Goal: Find specific page/section: Find specific page/section

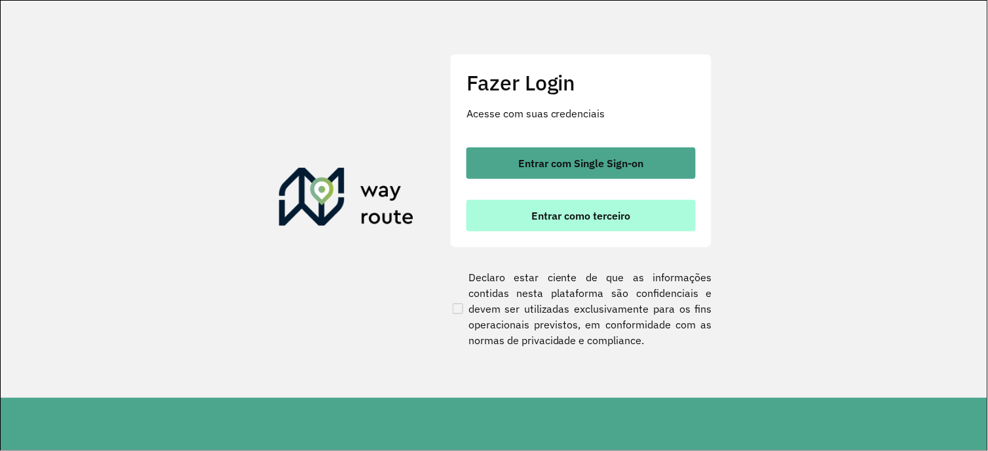
click at [566, 222] on button "Entrar como terceiro" at bounding box center [581, 215] width 229 height 31
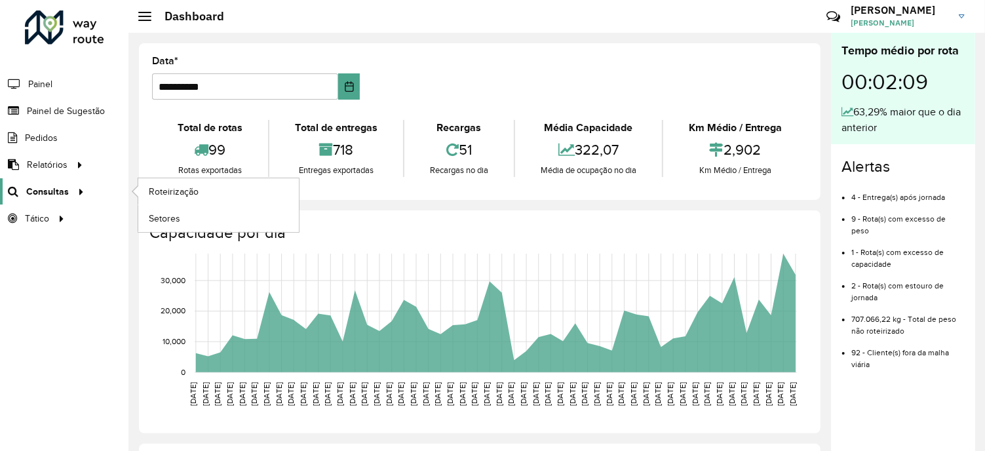
click at [64, 189] on span "Consultas" at bounding box center [47, 192] width 43 height 14
click at [178, 194] on span "Roteirização" at bounding box center [175, 192] width 53 height 14
click at [73, 185] on icon at bounding box center [78, 191] width 11 height 20
click at [170, 219] on span "Setores" at bounding box center [165, 219] width 32 height 14
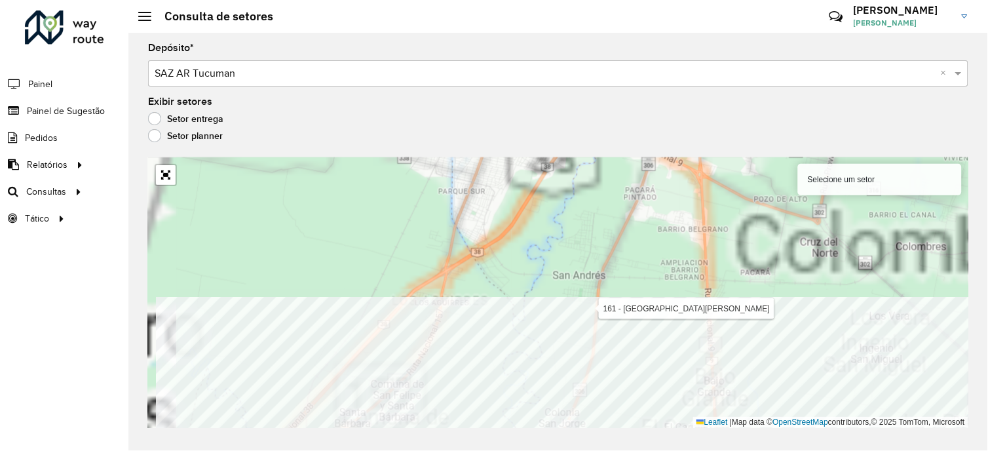
click at [610, 436] on div "Depósito * Selecione um depósito × SAZ AR Tucuman × Exibir setores Setor entreg…" at bounding box center [558, 242] width 860 height 418
